Goal: Task Accomplishment & Management: Use online tool/utility

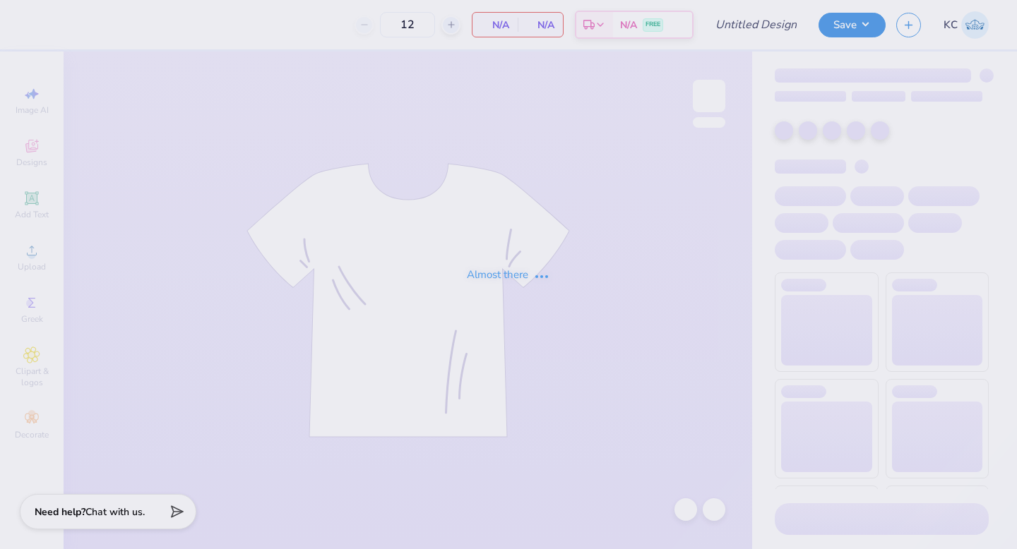
type input "baby tee kkg"
type input "50"
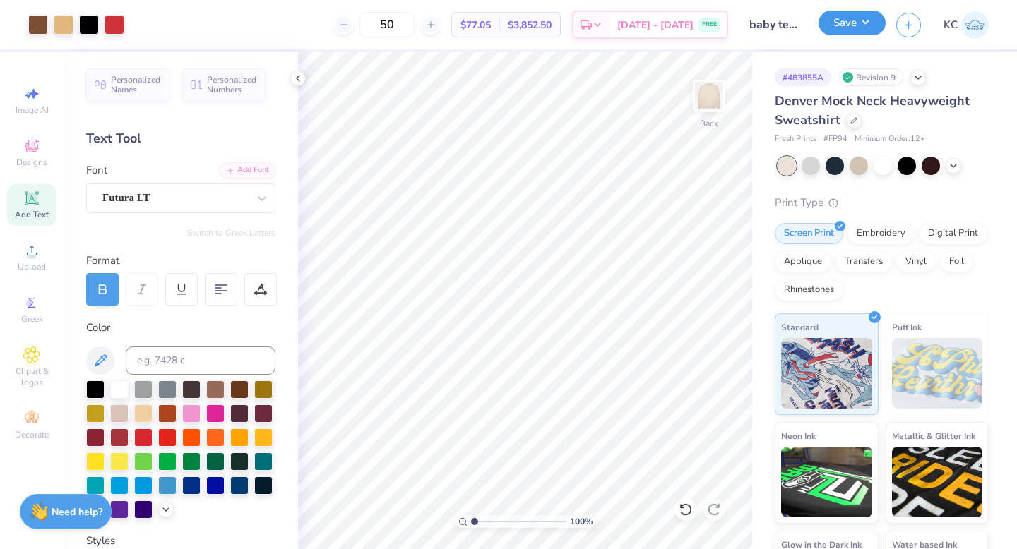
click at [852, 22] on button "Save" at bounding box center [851, 23] width 67 height 25
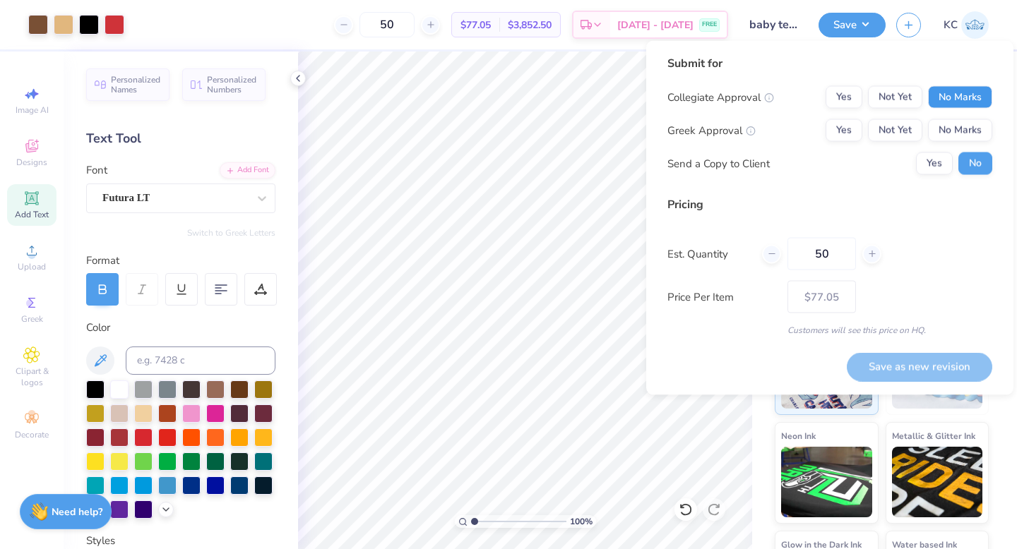
click at [952, 97] on button "No Marks" at bounding box center [960, 97] width 64 height 23
click at [896, 125] on button "Not Yet" at bounding box center [895, 130] width 54 height 23
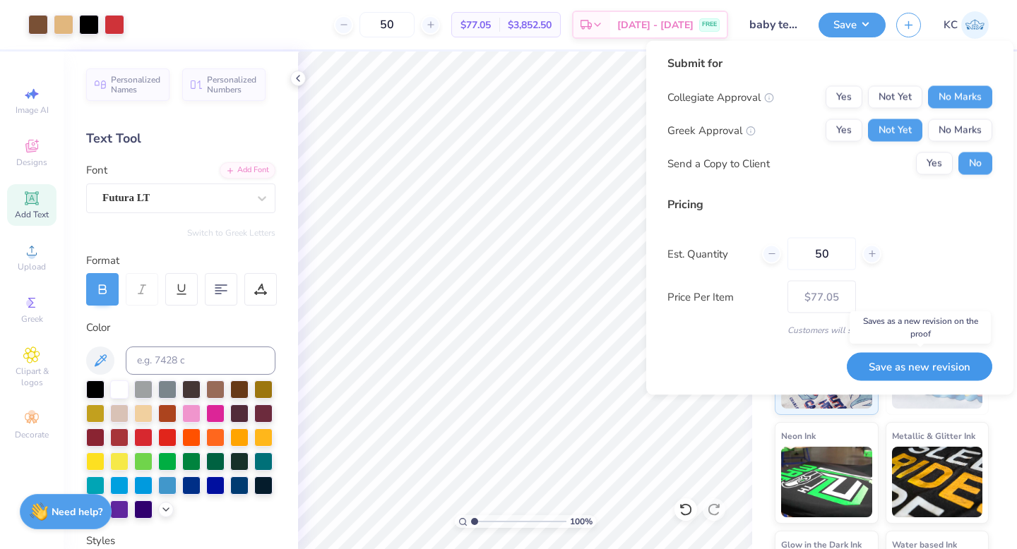
click at [896, 368] on button "Save as new revision" at bounding box center [918, 366] width 145 height 29
type input "$77.05"
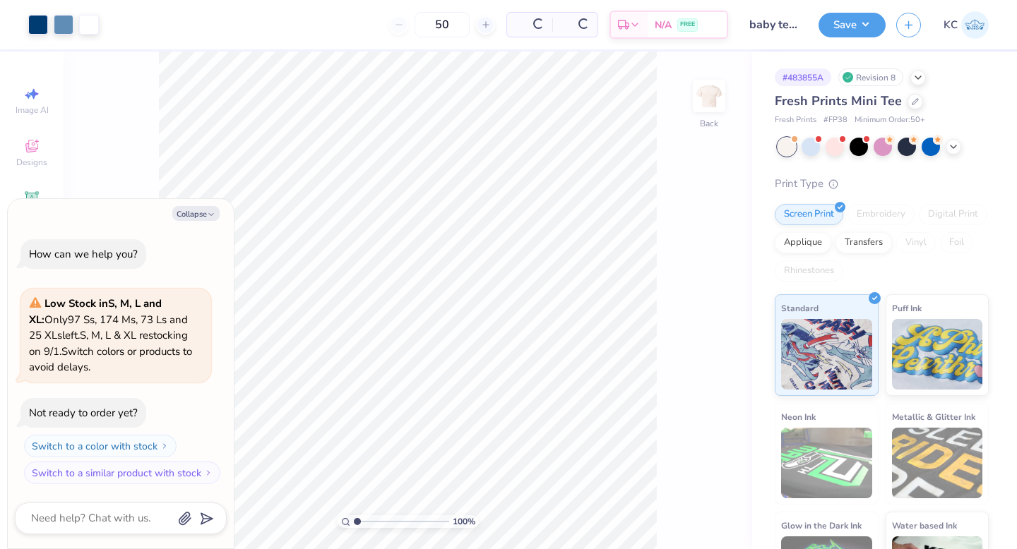
type textarea "x"
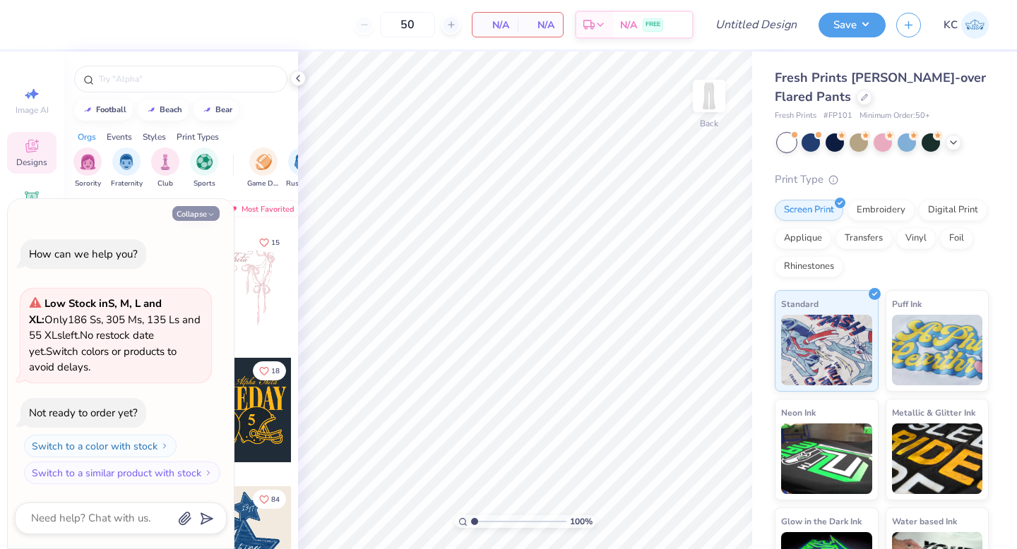
click at [193, 215] on button "Collapse" at bounding box center [195, 213] width 47 height 15
type textarea "x"
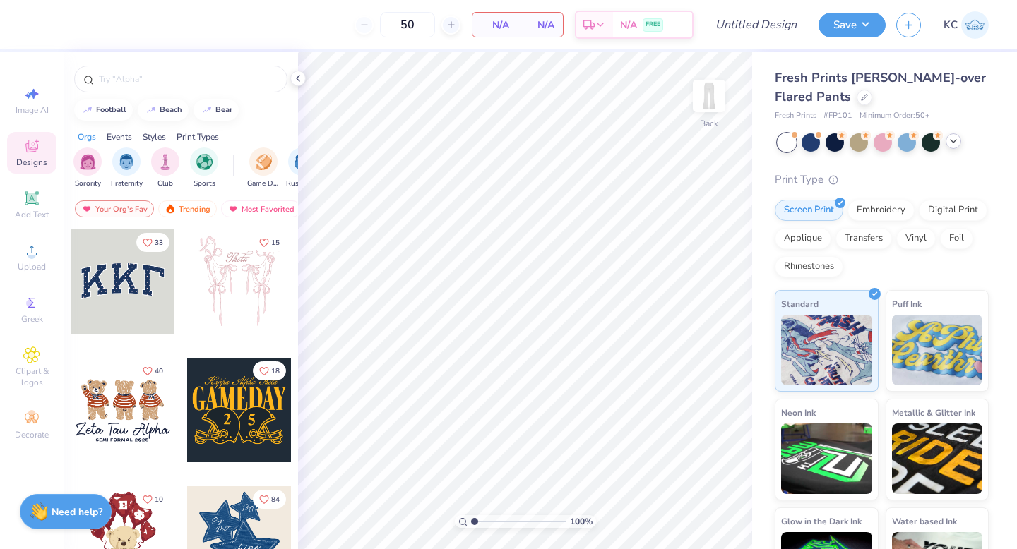
click at [953, 140] on icon at bounding box center [952, 141] width 11 height 11
